Goal: Task Accomplishment & Management: Manage account settings

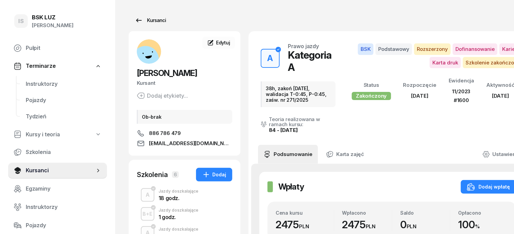
click at [142, 16] on div "Kursanci" at bounding box center [150, 20] width 31 height 8
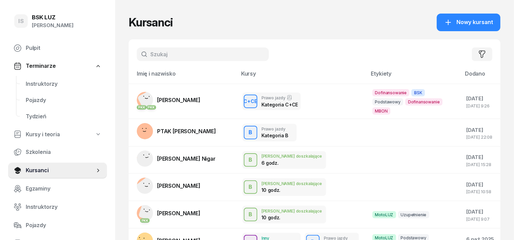
click at [137, 52] on input "text" at bounding box center [203, 54] width 132 height 14
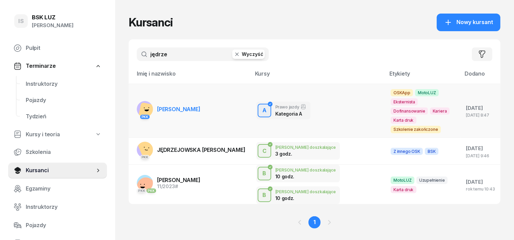
type input "jędrze"
click at [137, 101] on g at bounding box center [147, 111] width 20 height 20
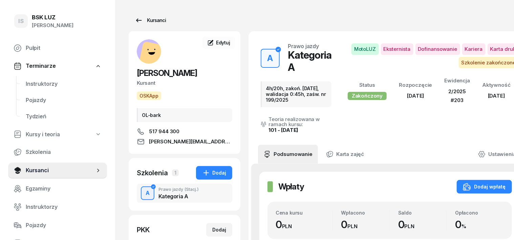
click at [135, 19] on div "Kursanci" at bounding box center [150, 20] width 31 height 8
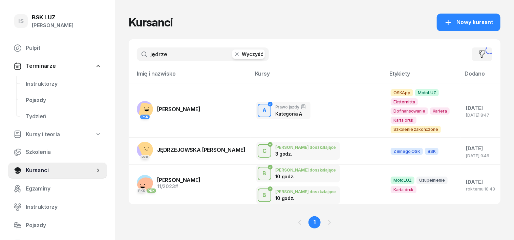
click at [234, 56] on icon "button" at bounding box center [237, 54] width 7 height 7
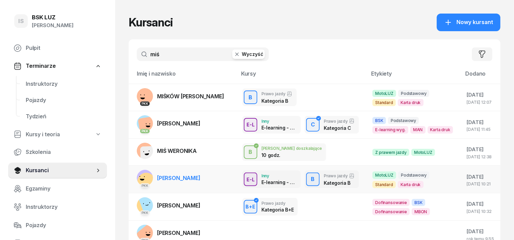
type input "miś"
click at [135, 179] on rect at bounding box center [146, 181] width 23 height 23
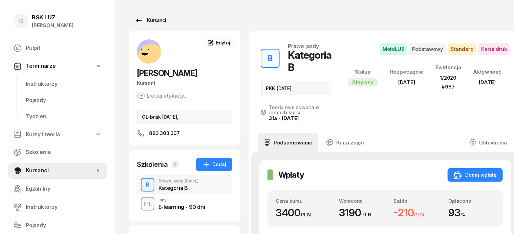
click at [136, 20] on div "Kursanci" at bounding box center [150, 20] width 31 height 8
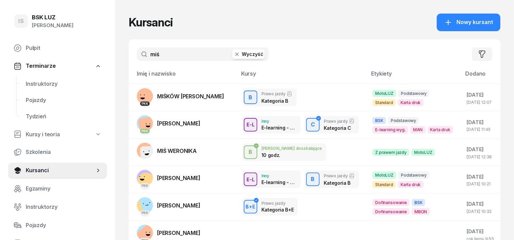
click at [234, 53] on icon "button" at bounding box center [237, 54] width 7 height 7
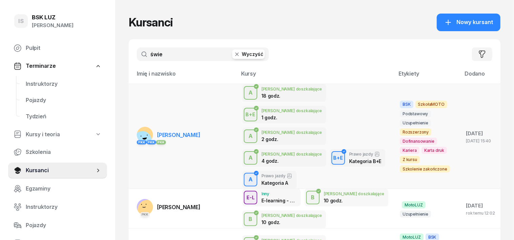
type input "świe"
click at [130, 127] on rect at bounding box center [142, 139] width 25 height 25
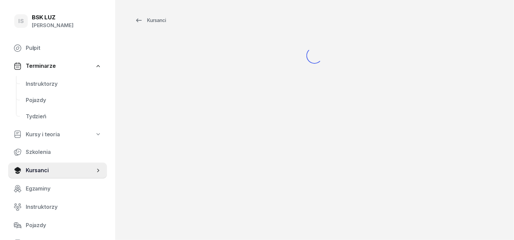
click at [128, 119] on div "Kursanci" at bounding box center [314, 120] width 399 height 240
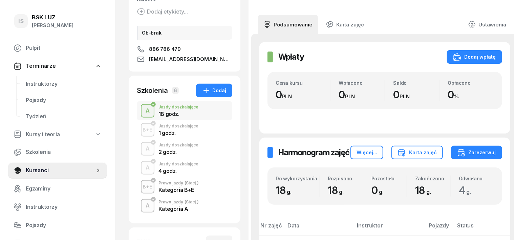
scroll to position [85, 0]
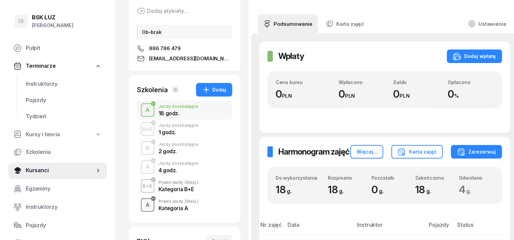
click at [143, 201] on div "A" at bounding box center [147, 205] width 9 height 12
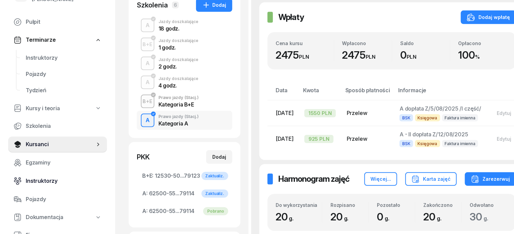
scroll to position [85, 0]
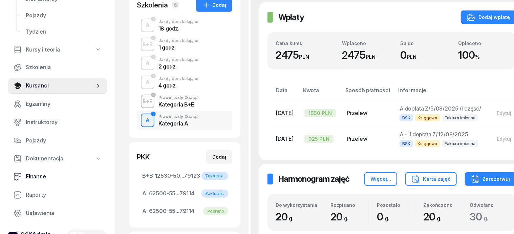
click at [40, 176] on span "Finanse" at bounding box center [64, 176] width 76 height 9
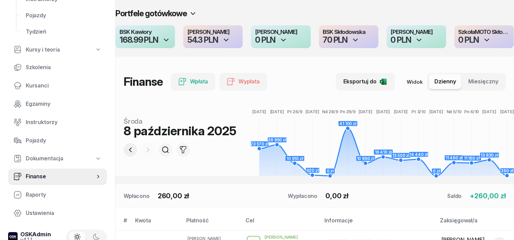
click at [129, 149] on icon "button" at bounding box center [130, 149] width 3 height 5
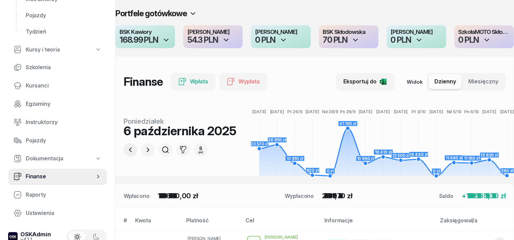
click at [129, 149] on icon "button" at bounding box center [130, 149] width 3 height 5
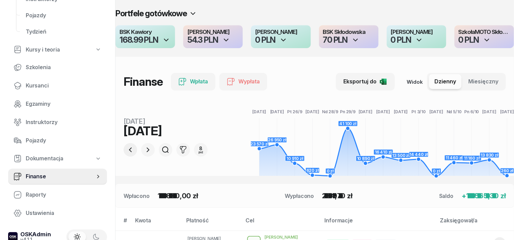
click at [129, 149] on icon "button" at bounding box center [130, 149] width 3 height 5
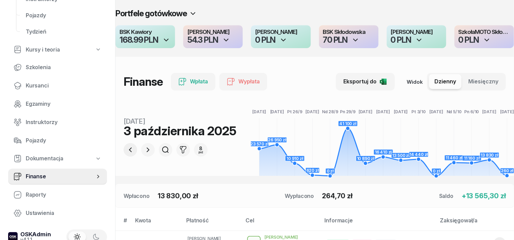
click at [129, 149] on icon "button" at bounding box center [130, 149] width 3 height 5
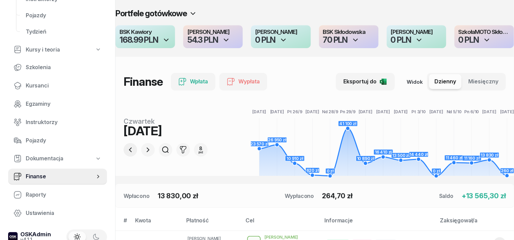
click at [129, 149] on icon "button" at bounding box center [130, 149] width 3 height 5
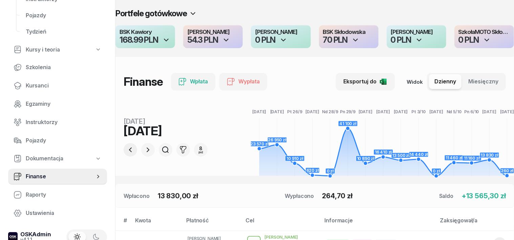
click at [129, 149] on icon "button" at bounding box center [130, 149] width 3 height 5
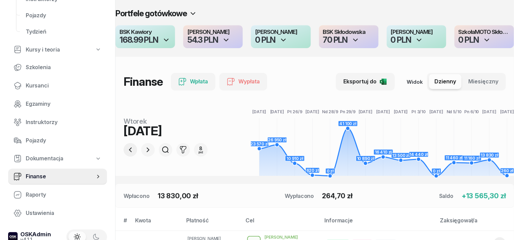
click at [129, 149] on icon "button" at bounding box center [130, 149] width 3 height 5
click at [126, 150] on icon "button" at bounding box center [130, 150] width 8 height 8
click at [126, 151] on icon "button" at bounding box center [130, 150] width 8 height 8
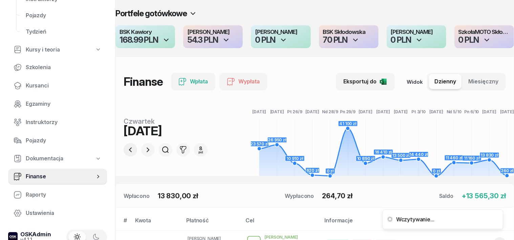
click at [126, 151] on icon "button" at bounding box center [130, 150] width 8 height 8
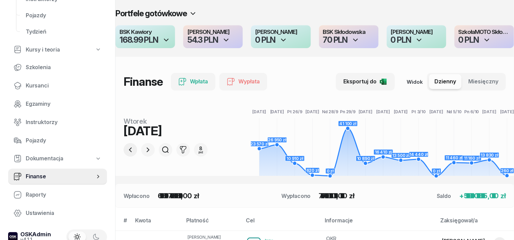
click at [124, 151] on button "button" at bounding box center [131, 150] width 14 height 14
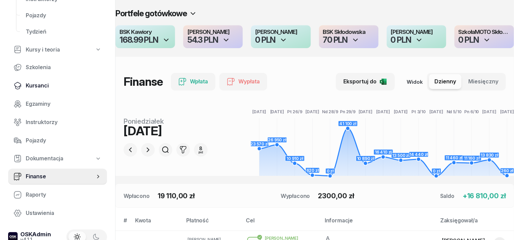
click at [43, 85] on span "Kursanci" at bounding box center [64, 85] width 76 height 9
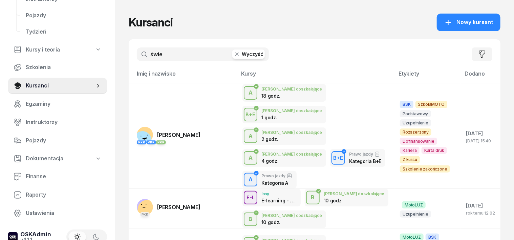
click at [154, 53] on input "świe" at bounding box center [203, 54] width 132 height 14
type input "ś"
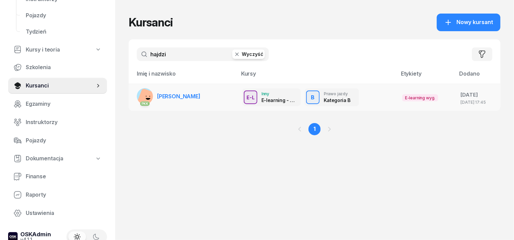
type input "hajdzi"
click at [137, 96] on rect at bounding box center [147, 98] width 21 height 21
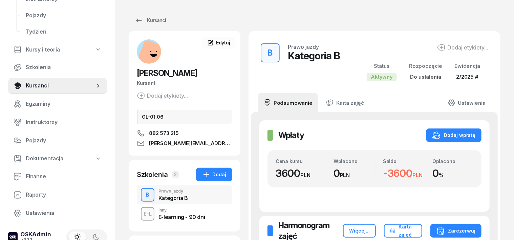
drag, startPoint x: 138, startPoint y: 213, endPoint x: 141, endPoint y: 214, distance: 3.8
click at [141, 214] on div "E-L" at bounding box center [148, 213] width 14 height 8
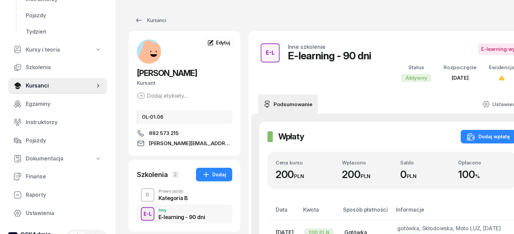
drag, startPoint x: 500, startPoint y: 102, endPoint x: 490, endPoint y: 106, distance: 10.2
click at [490, 106] on div "Podsumowanie Ustawienia" at bounding box center [392, 104] width 268 height 19
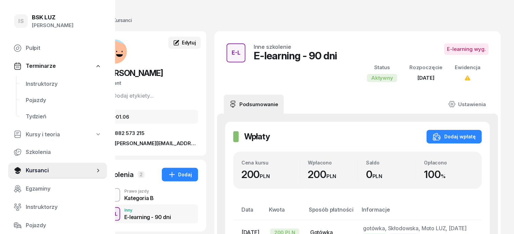
click at [182, 41] on span "Edytuj" at bounding box center [189, 43] width 14 height 6
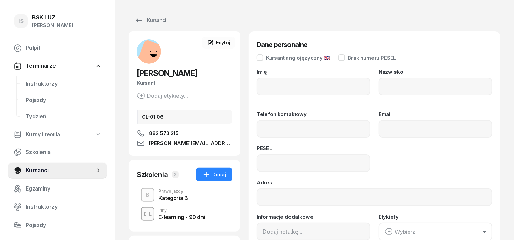
type input "JAKUB"
type input "HAJDZIŃSKI"
type input "882573215"
type input "[PERSON_NAME][EMAIL_ADDRESS][DOMAIN_NAME]"
type input "07301906075"
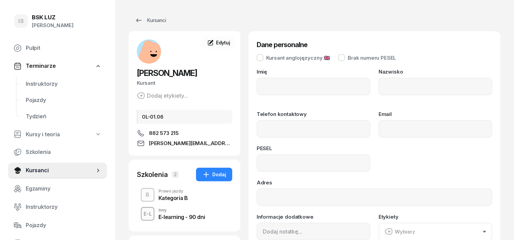
type input "OL-01.06"
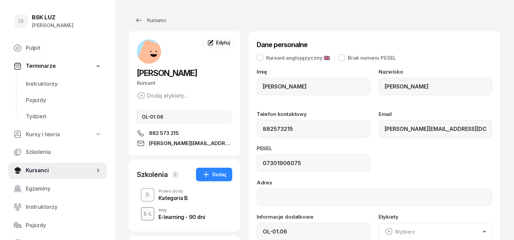
type input "882 573 215"
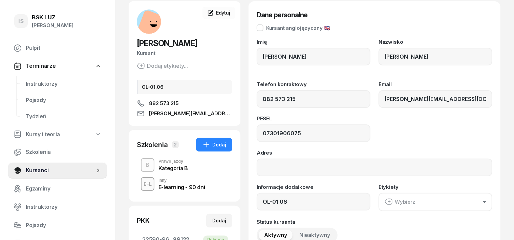
scroll to position [42, 0]
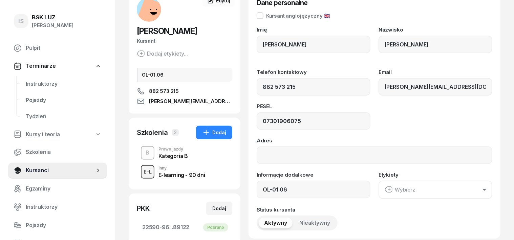
click at [141, 169] on div "E-L" at bounding box center [148, 171] width 14 height 8
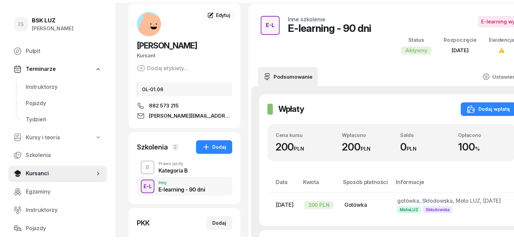
scroll to position [42, 0]
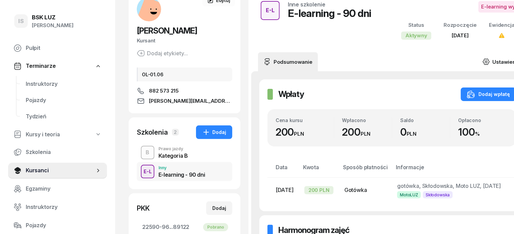
click at [489, 59] on icon at bounding box center [486, 62] width 6 height 6
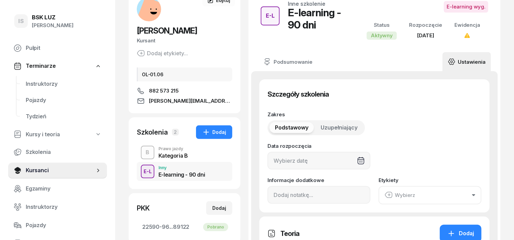
type input "[DATE]"
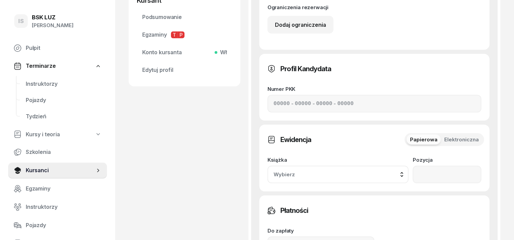
scroll to position [339, 0]
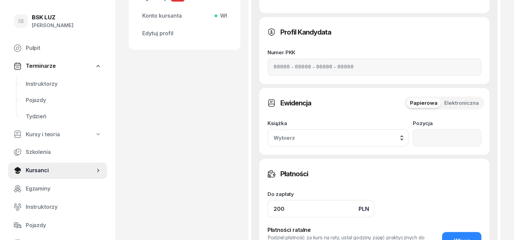
click at [268, 200] on input "200" at bounding box center [321, 209] width 107 height 18
click at [276, 200] on input "200" at bounding box center [321, 209] width 107 height 18
type input "2"
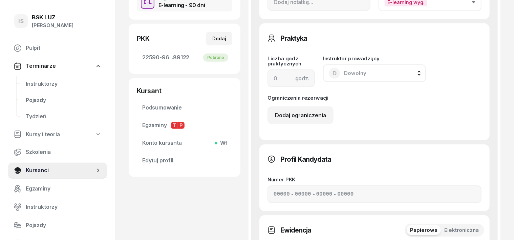
scroll to position [169, 0]
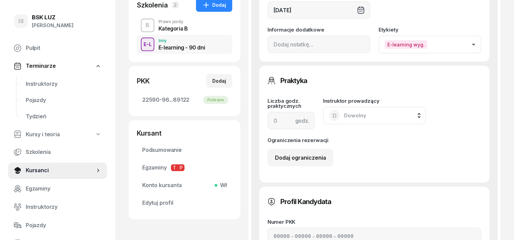
click at [475, 44] on icon "button" at bounding box center [473, 45] width 3 height 2
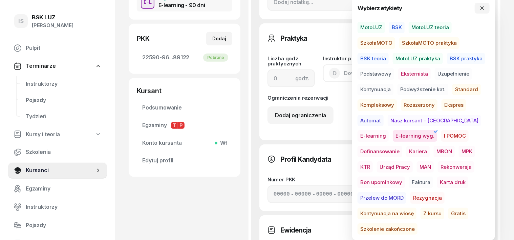
scroll to position [254, 0]
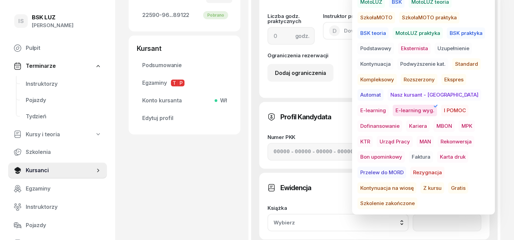
click at [448, 187] on span "Gratis" at bounding box center [458, 188] width 20 height 12
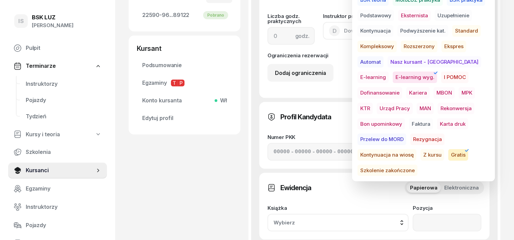
scroll to position [381, 0]
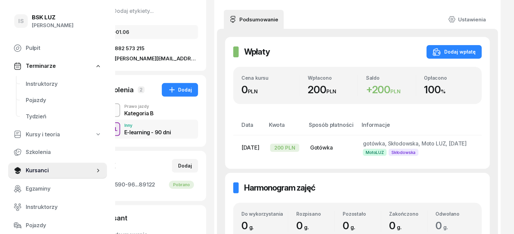
scroll to position [0, 37]
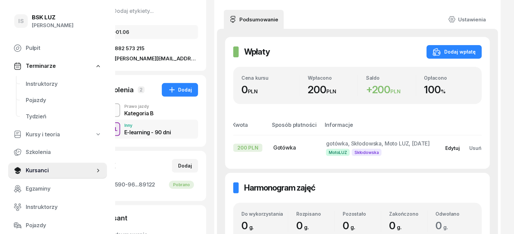
click at [460, 147] on div "Edytuj" at bounding box center [452, 148] width 15 height 6
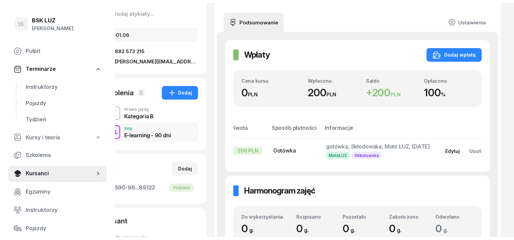
scroll to position [85, 0]
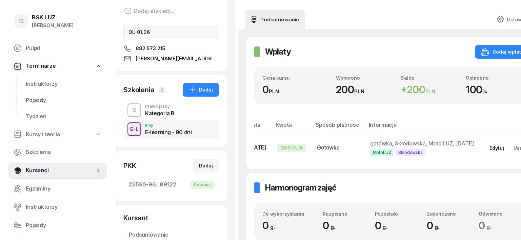
select select "67eba14bd336f44fb15f6542"
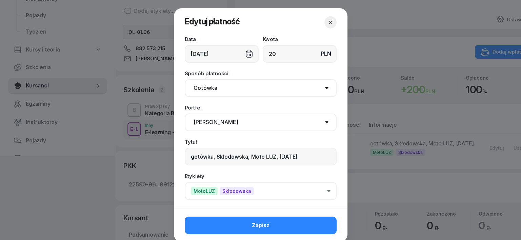
type input "2"
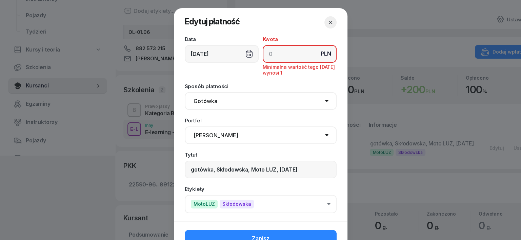
click at [329, 23] on icon "button" at bounding box center [330, 22] width 7 height 7
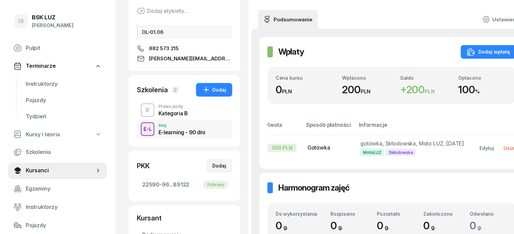
click at [513, 148] on button "Usuń" at bounding box center [510, 147] width 22 height 11
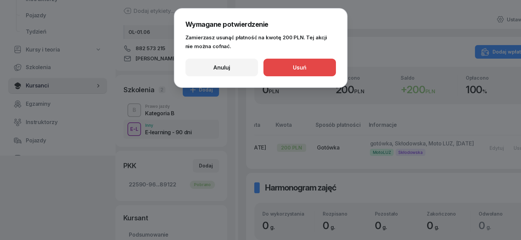
click at [317, 66] on button "Usuń" at bounding box center [299, 68] width 72 height 18
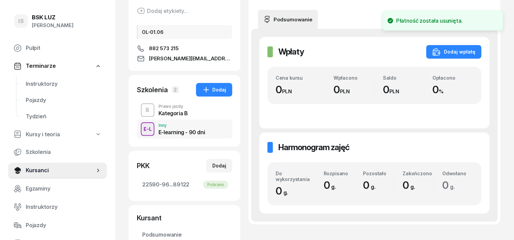
scroll to position [0, 0]
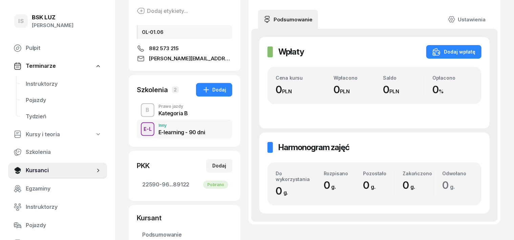
click at [141, 126] on div "E-L" at bounding box center [148, 129] width 14 height 8
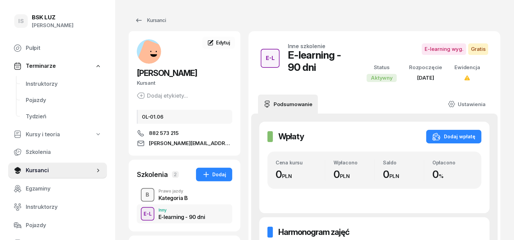
click at [143, 195] on div "B" at bounding box center [147, 195] width 9 height 12
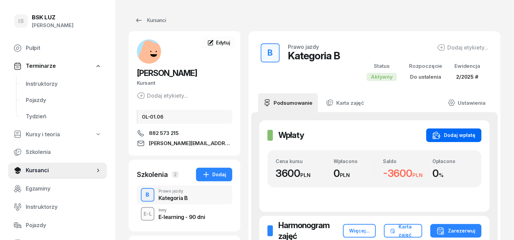
click at [476, 131] on div "Dodaj wpłatę" at bounding box center [454, 135] width 43 height 8
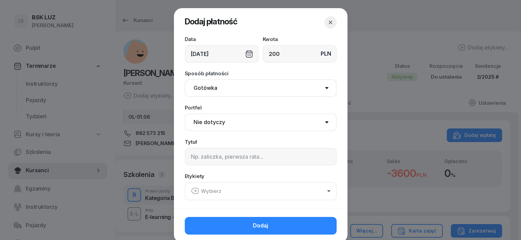
type input "200"
click at [246, 52] on div "[DATE]" at bounding box center [222, 54] width 74 height 18
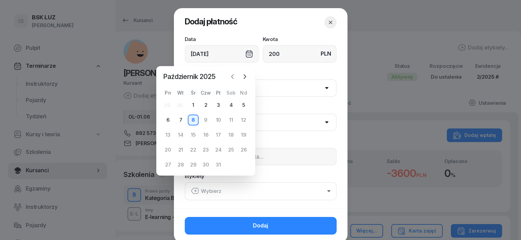
click at [233, 75] on icon "button" at bounding box center [232, 77] width 2 height 4
click at [180, 150] on div "23" at bounding box center [180, 149] width 11 height 11
type input "[DATE]"
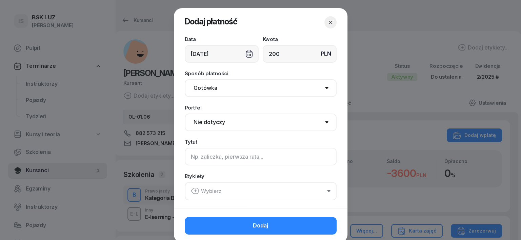
click at [188, 156] on input at bounding box center [261, 157] width 152 height 18
type input "b"
type input "B"
click at [192, 189] on icon "button" at bounding box center [195, 191] width 8 height 8
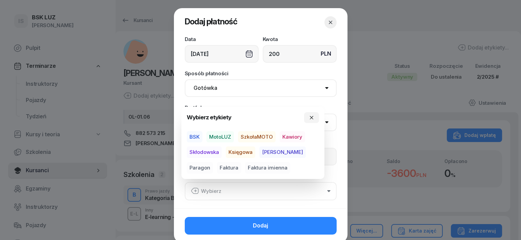
click at [219, 137] on span "MotoLUZ" at bounding box center [219, 137] width 27 height 12
click at [212, 152] on span "Skłodowska" at bounding box center [204, 152] width 35 height 12
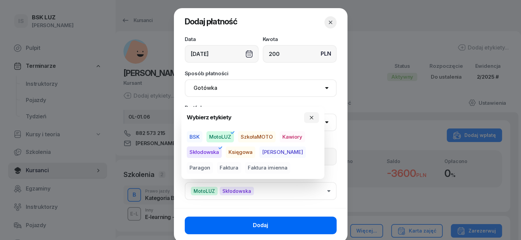
click at [297, 230] on button "Dodaj" at bounding box center [261, 225] width 152 height 18
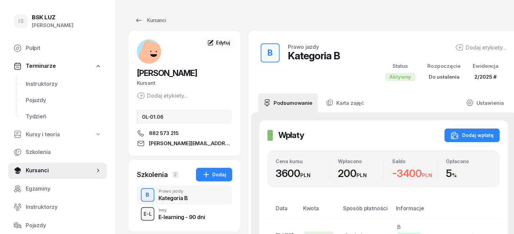
click at [141, 214] on div "E-L" at bounding box center [148, 213] width 14 height 8
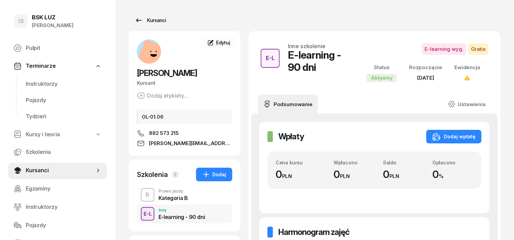
click at [148, 22] on div "Kursanci" at bounding box center [150, 20] width 31 height 8
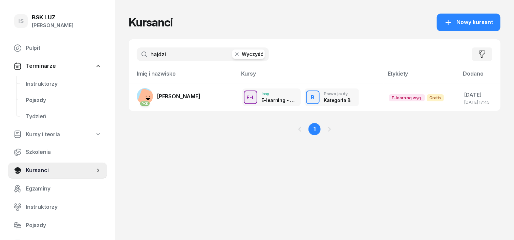
click at [234, 52] on icon "button" at bounding box center [237, 54] width 7 height 7
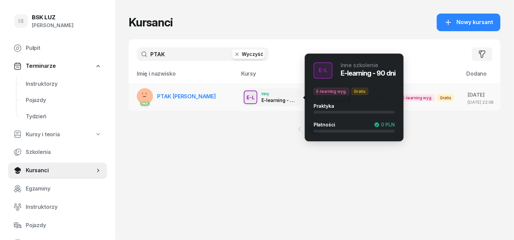
type input "PTAK"
click at [244, 95] on div "E-L" at bounding box center [251, 97] width 14 height 8
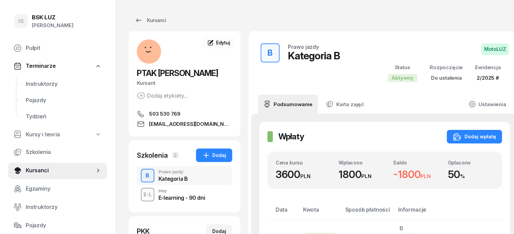
click at [143, 176] on div "B" at bounding box center [147, 176] width 9 height 12
click at [141, 196] on div "E-L" at bounding box center [148, 194] width 14 height 8
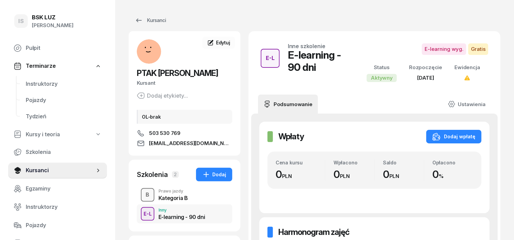
click at [143, 193] on div "B" at bounding box center [147, 195] width 9 height 12
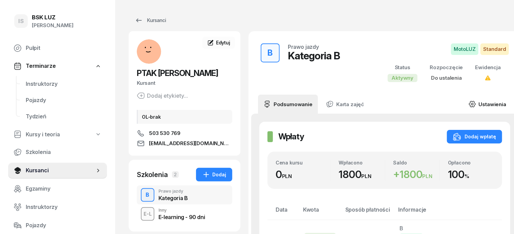
click at [469, 104] on icon at bounding box center [472, 103] width 7 height 7
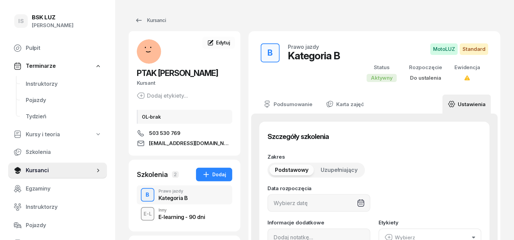
type input "92581"
type input "05062"
type input "81533"
type input "47122"
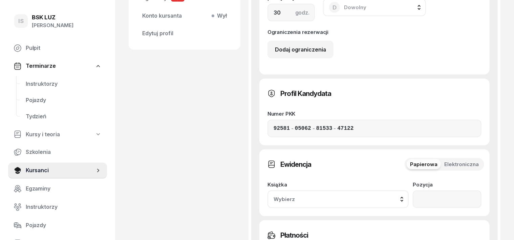
scroll to position [381, 0]
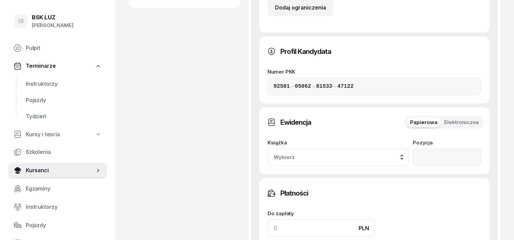
click at [268, 219] on input at bounding box center [321, 228] width 107 height 18
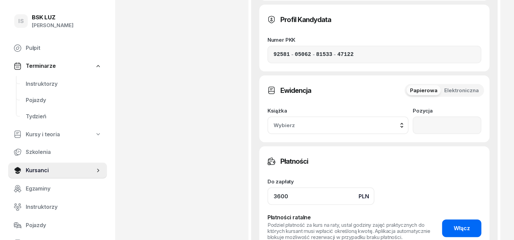
scroll to position [466, 0]
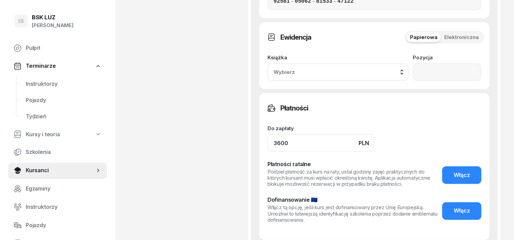
type input "3600"
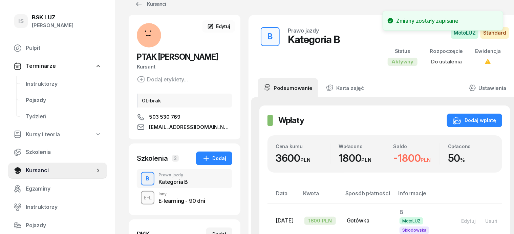
scroll to position [0, 0]
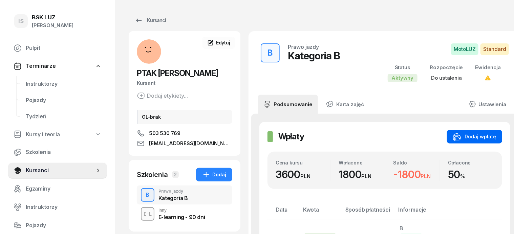
click at [485, 135] on div "Dodaj wpłatę" at bounding box center [474, 136] width 43 height 8
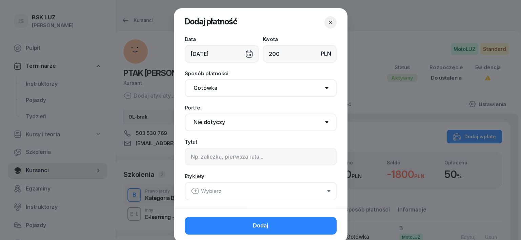
type input "200"
click at [247, 53] on div "[DATE]" at bounding box center [222, 54] width 74 height 18
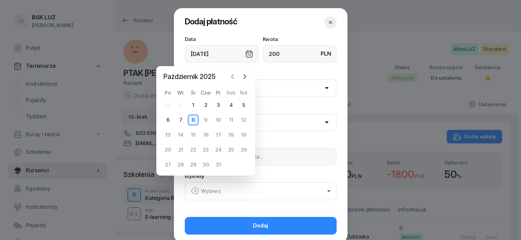
click at [230, 77] on icon "button" at bounding box center [232, 76] width 7 height 7
click at [182, 163] on div "30" at bounding box center [180, 164] width 11 height 11
type input "[DATE]"
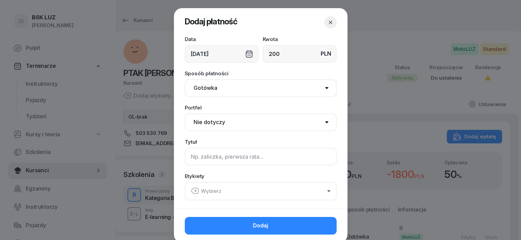
click at [196, 159] on input at bounding box center [261, 157] width 152 height 18
type input "B"
click at [198, 188] on div "Wybierz" at bounding box center [206, 191] width 30 height 9
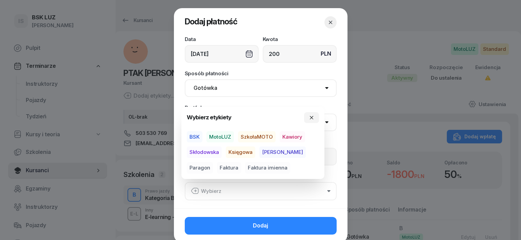
click at [214, 134] on span "MotoLUZ" at bounding box center [219, 137] width 27 height 12
click at [206, 151] on span "Skłodowska" at bounding box center [204, 152] width 35 height 12
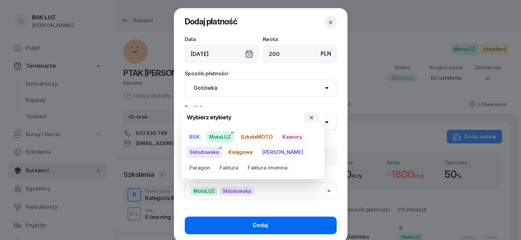
click at [307, 225] on button "Dodaj" at bounding box center [261, 225] width 152 height 18
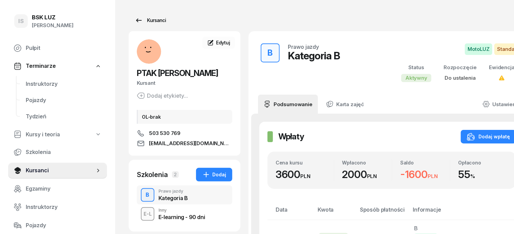
click at [148, 19] on div "Kursanci" at bounding box center [150, 20] width 31 height 8
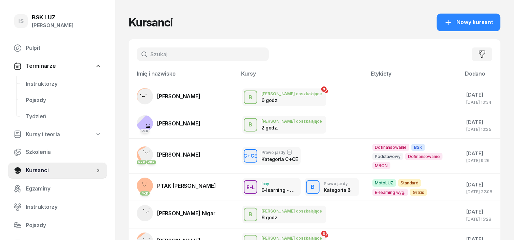
click at [142, 56] on input "text" at bounding box center [203, 54] width 132 height 14
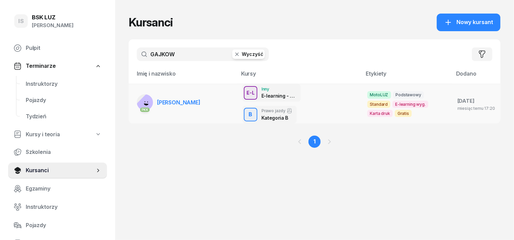
type input "GAJKOW"
click at [136, 93] on rect at bounding box center [147, 104] width 23 height 23
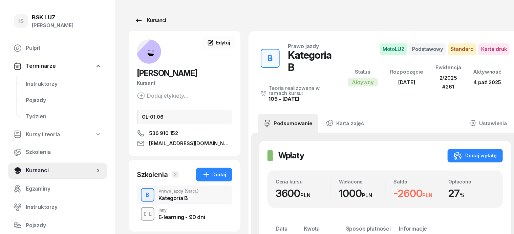
click at [141, 22] on div "Kursanci" at bounding box center [150, 20] width 31 height 8
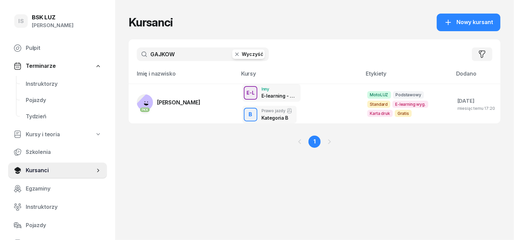
click at [234, 54] on icon "button" at bounding box center [237, 54] width 7 height 7
type input "BRUZDA"
click at [139, 99] on rect at bounding box center [148, 101] width 18 height 18
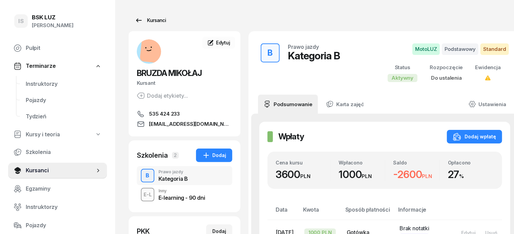
click at [137, 20] on div "Kursanci" at bounding box center [150, 20] width 31 height 8
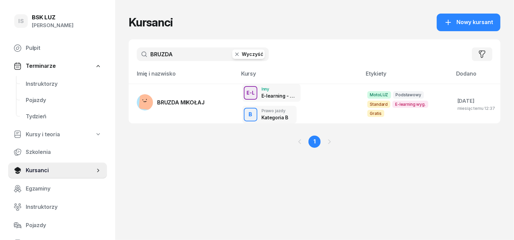
click at [234, 57] on icon "button" at bounding box center [237, 54] width 7 height 7
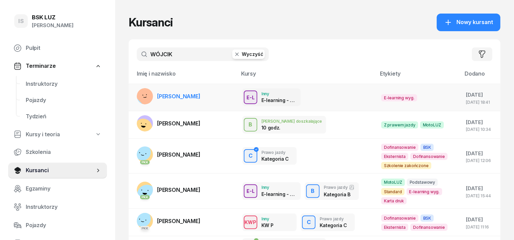
type input "WÓJCIK"
click at [134, 93] on rect at bounding box center [146, 95] width 25 height 25
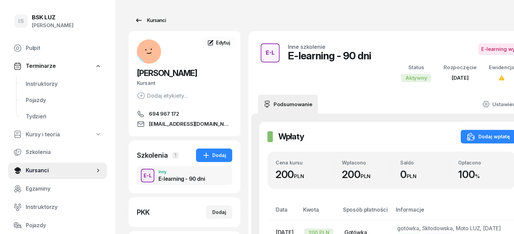
click at [136, 21] on div "Kursanci" at bounding box center [150, 20] width 31 height 8
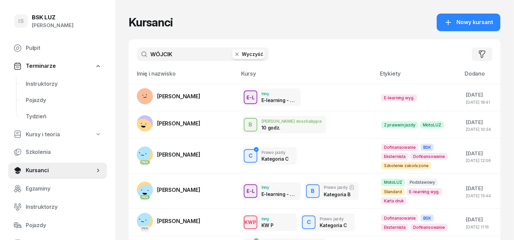
click at [235, 53] on icon "button" at bounding box center [236, 54] width 3 height 3
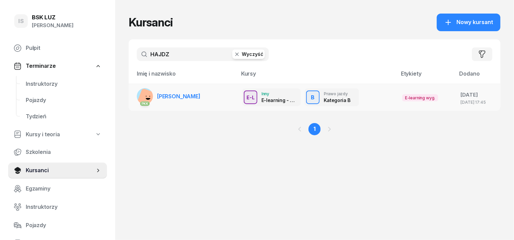
type input "HAJDZ"
click at [137, 94] on rect at bounding box center [147, 98] width 21 height 21
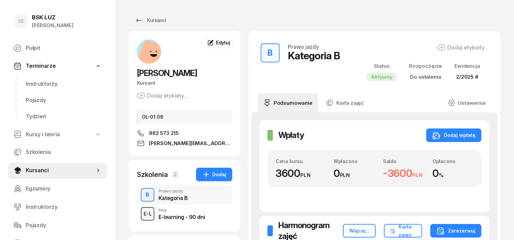
click at [141, 211] on div "E-L" at bounding box center [148, 213] width 14 height 8
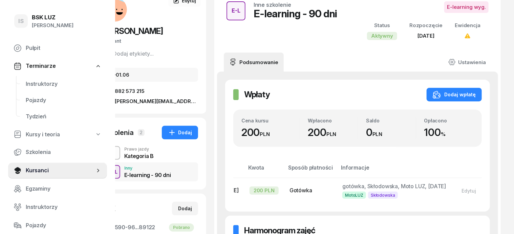
scroll to position [0, 37]
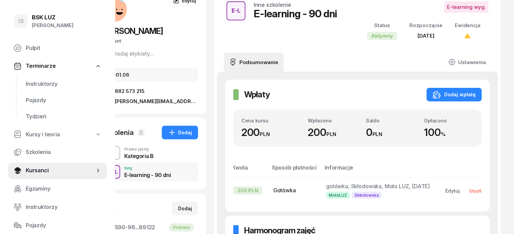
click at [482, 189] on div "Usuń" at bounding box center [475, 191] width 12 height 6
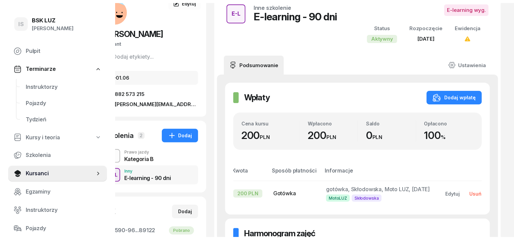
scroll to position [42, 0]
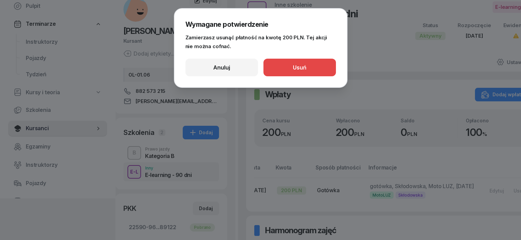
click at [291, 68] on button "Usuń" at bounding box center [299, 68] width 72 height 18
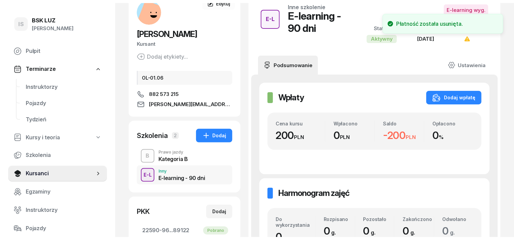
scroll to position [0, 0]
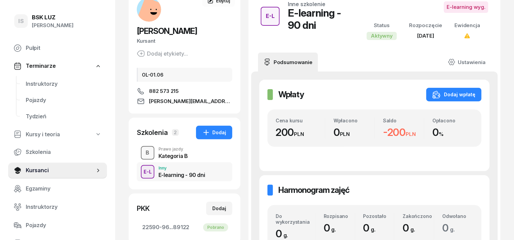
click at [143, 150] on div "B" at bounding box center [147, 153] width 9 height 12
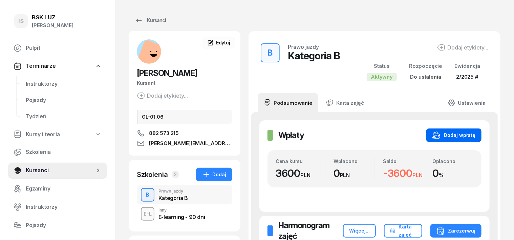
click at [476, 131] on div "Dodaj wpłatę" at bounding box center [454, 135] width 43 height 8
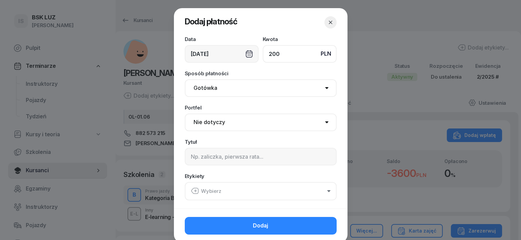
type input "200"
click at [245, 53] on div "[DATE]" at bounding box center [222, 54] width 74 height 18
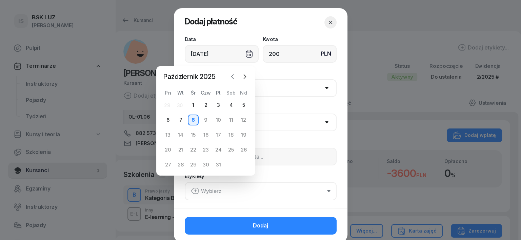
click at [233, 76] on icon "button" at bounding box center [232, 76] width 7 height 7
click at [180, 151] on div "23" at bounding box center [180, 149] width 11 height 11
type input "[DATE]"
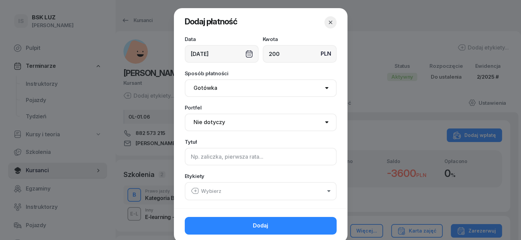
drag, startPoint x: 189, startPoint y: 159, endPoint x: 160, endPoint y: 152, distance: 29.8
click at [185, 156] on input at bounding box center [261, 157] width 152 height 18
type input "B"
click at [192, 190] on icon "button" at bounding box center [195, 191] width 8 height 8
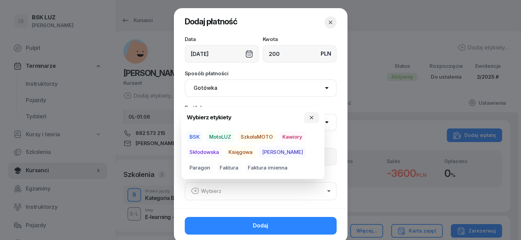
click at [221, 133] on span "MotoLUZ" at bounding box center [219, 137] width 27 height 12
click at [214, 151] on span "Skłodowska" at bounding box center [204, 152] width 35 height 12
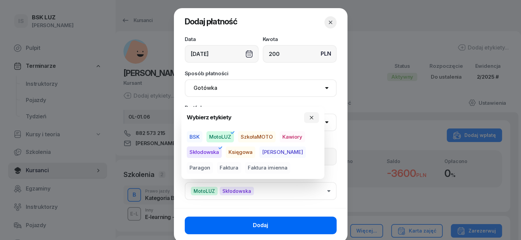
click at [312, 228] on button "Dodaj" at bounding box center [261, 225] width 152 height 18
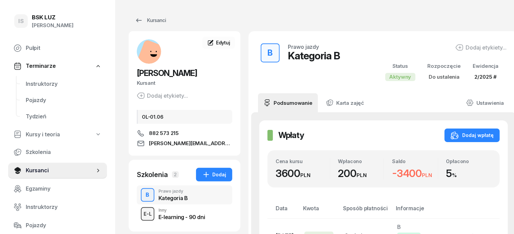
click at [141, 214] on div "E-L" at bounding box center [148, 213] width 14 height 8
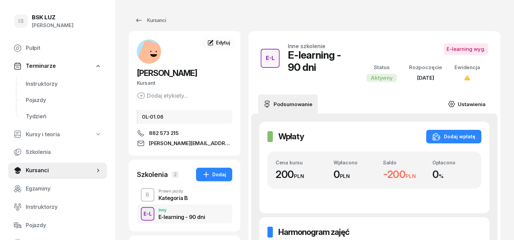
click at [456, 101] on icon at bounding box center [451, 103] width 7 height 7
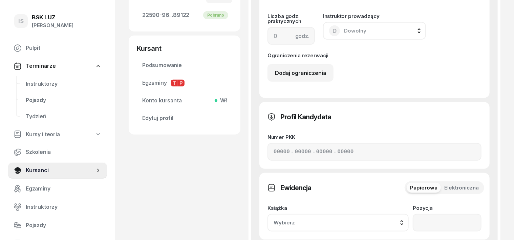
scroll to position [296, 0]
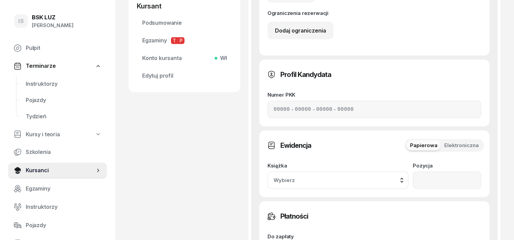
type input "2"
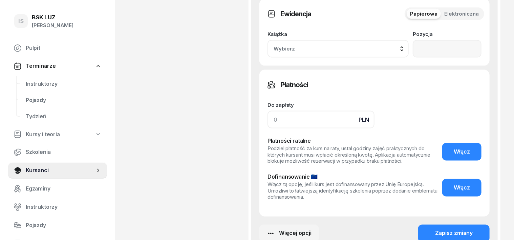
scroll to position [430, 0]
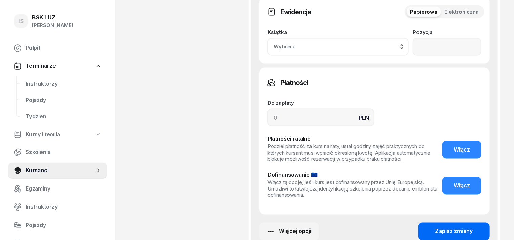
click at [461, 227] on div "Zapisz zmiany" at bounding box center [454, 231] width 38 height 9
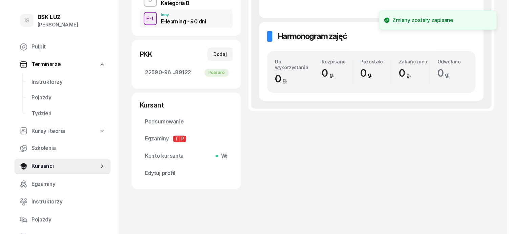
scroll to position [0, 0]
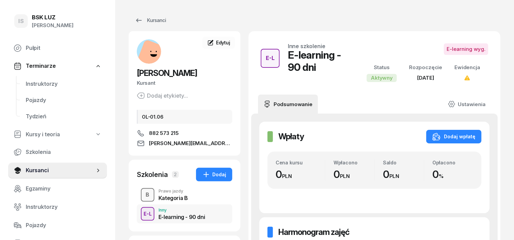
click at [143, 197] on div "B" at bounding box center [147, 195] width 9 height 12
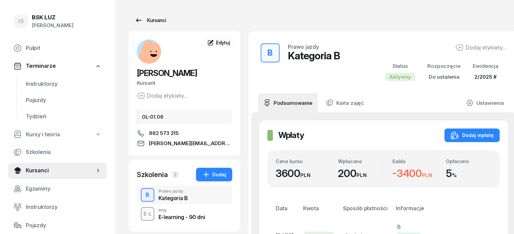
click at [150, 22] on div "Kursanci" at bounding box center [150, 20] width 31 height 8
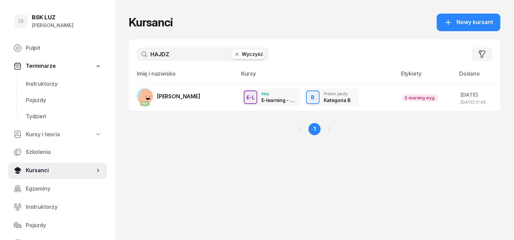
click at [234, 53] on icon "button" at bounding box center [237, 54] width 7 height 7
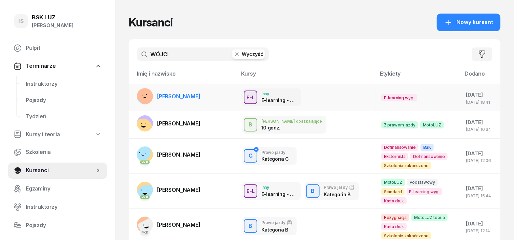
type input "WÓJCI"
click at [134, 95] on rect at bounding box center [146, 95] width 25 height 25
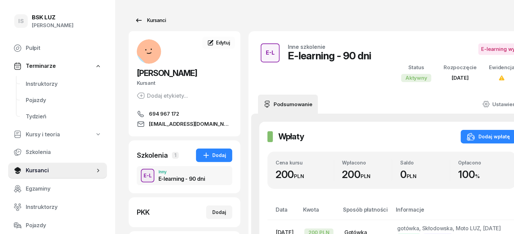
click at [141, 19] on div "Kursanci" at bounding box center [150, 20] width 31 height 8
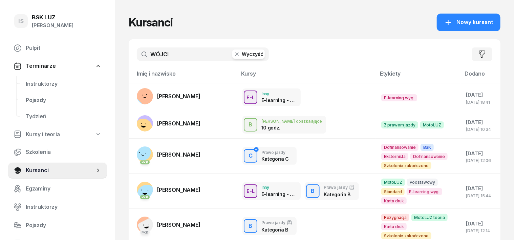
click at [235, 54] on icon "button" at bounding box center [236, 54] width 3 height 3
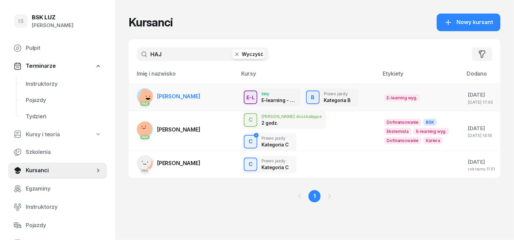
type input "HAJ"
click at [137, 98] on rect at bounding box center [147, 98] width 21 height 21
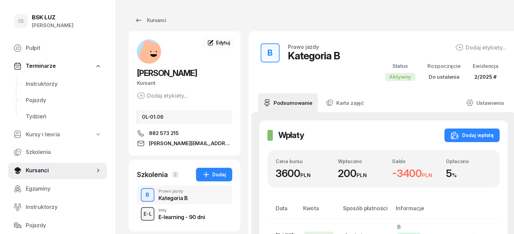
click at [141, 210] on div "E-L" at bounding box center [148, 213] width 14 height 8
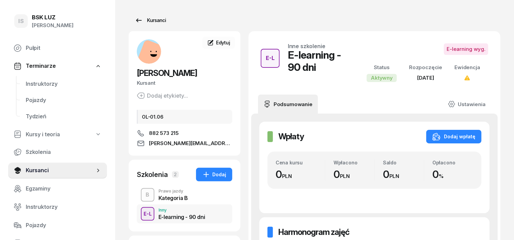
click at [149, 20] on div "Kursanci" at bounding box center [150, 20] width 31 height 8
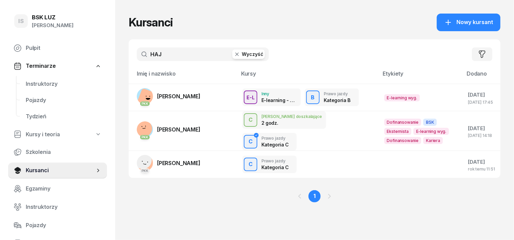
click at [232, 58] on button "Wyczyść" at bounding box center [248, 53] width 33 height 9
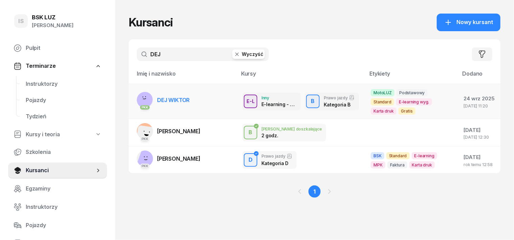
type input "DEJ"
click at [134, 97] on rect at bounding box center [144, 99] width 20 height 20
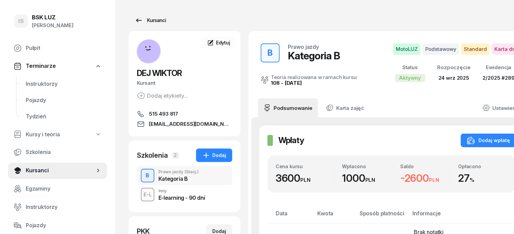
click at [141, 20] on div "Kursanci" at bounding box center [150, 20] width 31 height 8
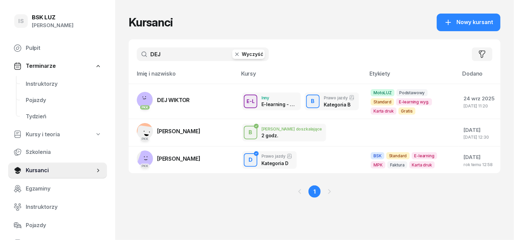
click at [234, 57] on icon "button" at bounding box center [237, 54] width 7 height 7
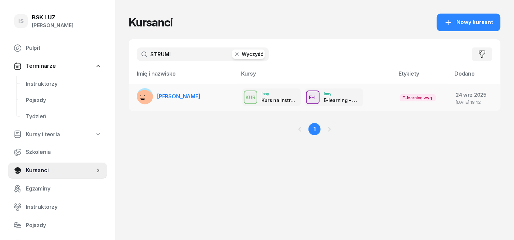
type input "STRUMI"
click at [133, 94] on rect at bounding box center [144, 99] width 23 height 23
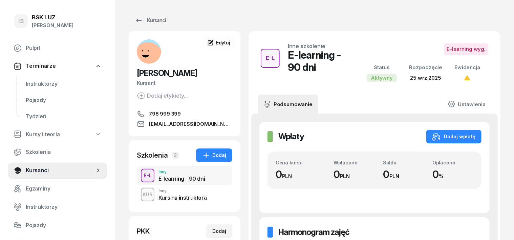
click at [140, 193] on div "KUR" at bounding box center [148, 194] width 16 height 8
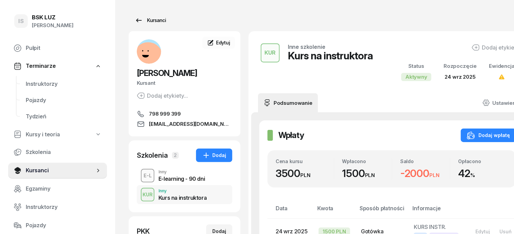
click at [140, 21] on div "Kursanci" at bounding box center [150, 20] width 31 height 8
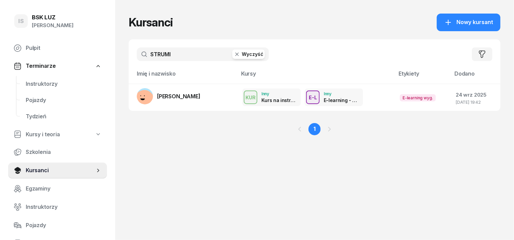
click at [234, 51] on icon "button" at bounding box center [237, 54] width 7 height 7
type input "TROJAN"
click at [134, 97] on rect at bounding box center [145, 97] width 22 height 22
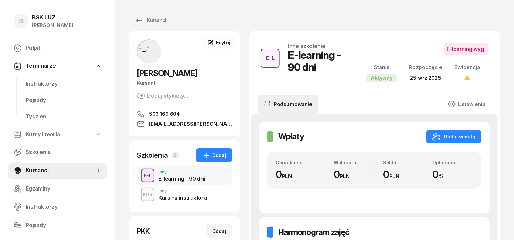
click at [140, 194] on div "KUR" at bounding box center [148, 194] width 16 height 8
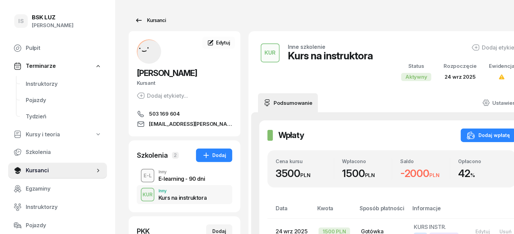
click at [138, 22] on div "Kursanci" at bounding box center [150, 20] width 31 height 8
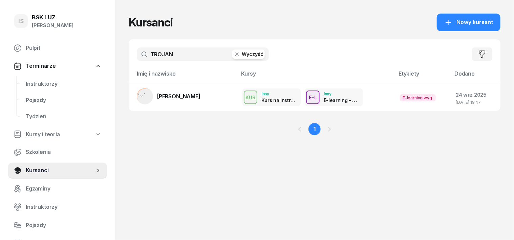
click at [234, 55] on icon "button" at bounding box center [237, 54] width 7 height 7
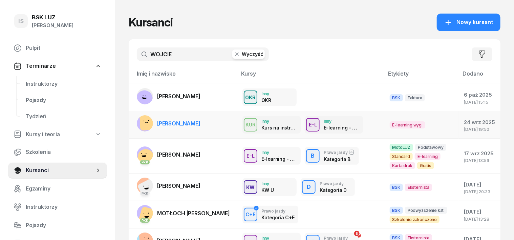
type input "WOJCIE"
click at [140, 121] on rect at bounding box center [148, 121] width 17 height 17
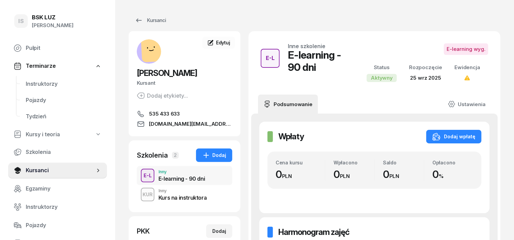
click at [140, 191] on div "KUR" at bounding box center [148, 194] width 16 height 8
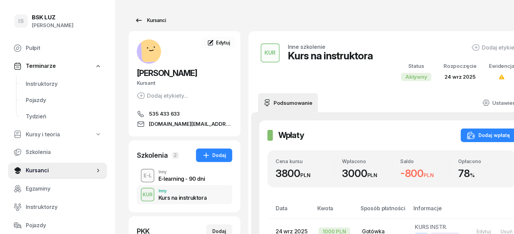
click at [149, 22] on div "Kursanci" at bounding box center [150, 20] width 31 height 8
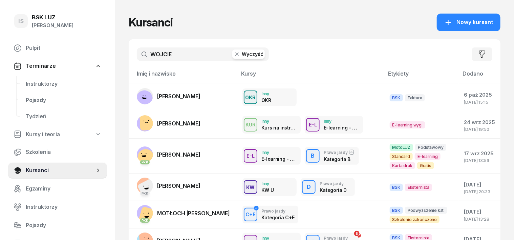
click at [234, 53] on icon "button" at bounding box center [237, 54] width 7 height 7
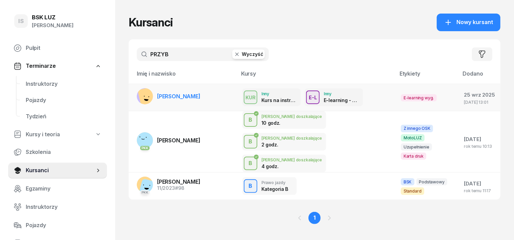
type input "PRZYB"
click at [138, 96] on rect at bounding box center [149, 97] width 23 height 23
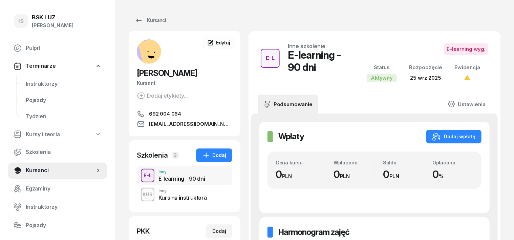
click at [140, 196] on div "KUR" at bounding box center [148, 194] width 16 height 8
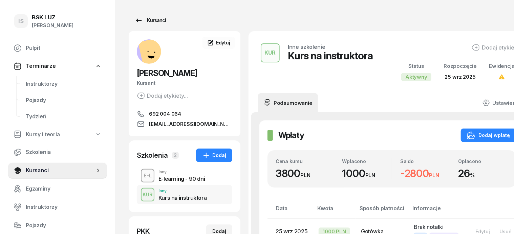
click at [143, 20] on div "Kursanci" at bounding box center [150, 20] width 31 height 8
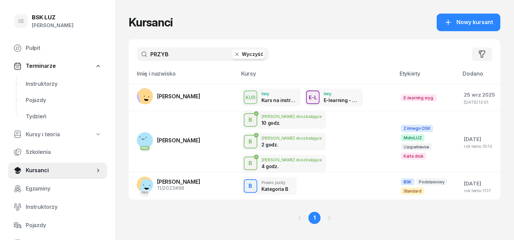
click at [234, 56] on icon "button" at bounding box center [237, 54] width 7 height 7
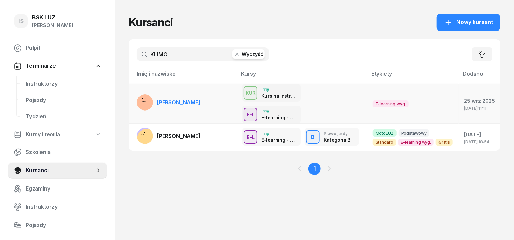
type input "KLIMO"
click at [132, 93] on rect at bounding box center [145, 103] width 26 height 26
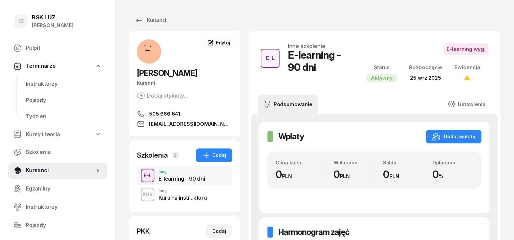
click at [140, 195] on div "KUR" at bounding box center [148, 194] width 16 height 8
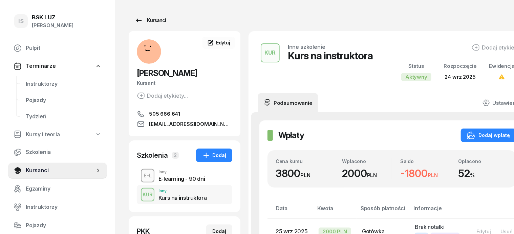
click at [141, 20] on div "Kursanci" at bounding box center [150, 20] width 31 height 8
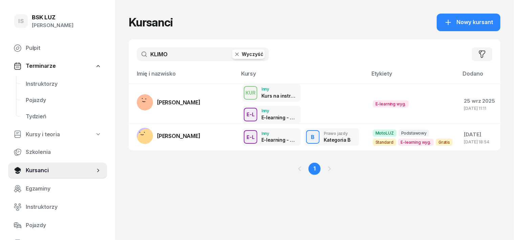
click at [135, 126] on rect at bounding box center [146, 137] width 23 height 23
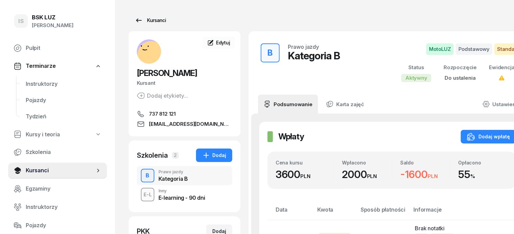
click at [146, 21] on div "Kursanci" at bounding box center [150, 20] width 31 height 8
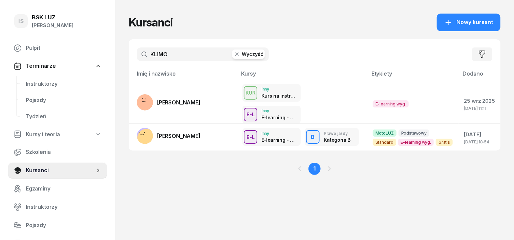
click at [234, 57] on icon "button" at bounding box center [237, 54] width 7 height 7
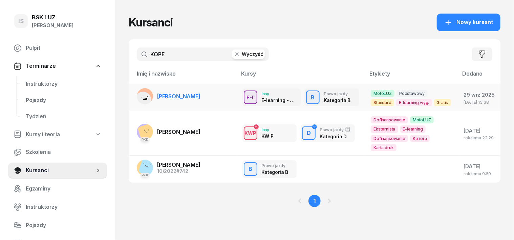
type input "KOPE"
click at [133, 93] on rect at bounding box center [143, 99] width 20 height 20
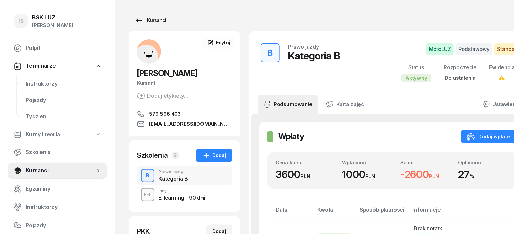
click at [145, 16] on div "Kursanci" at bounding box center [150, 20] width 31 height 8
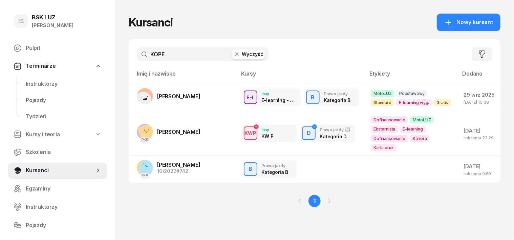
click at [235, 53] on icon "button" at bounding box center [236, 54] width 3 height 3
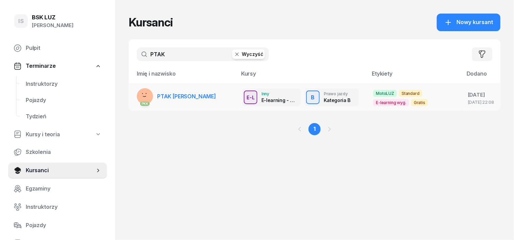
type input "PTAK"
click at [132, 95] on rect at bounding box center [144, 96] width 25 height 25
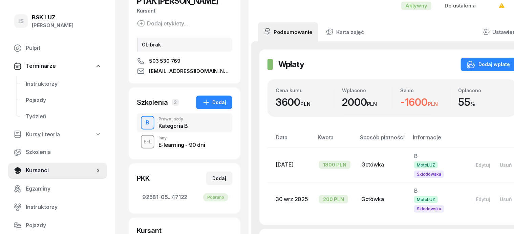
scroll to position [127, 0]
